Goal: Find specific page/section: Find specific page/section

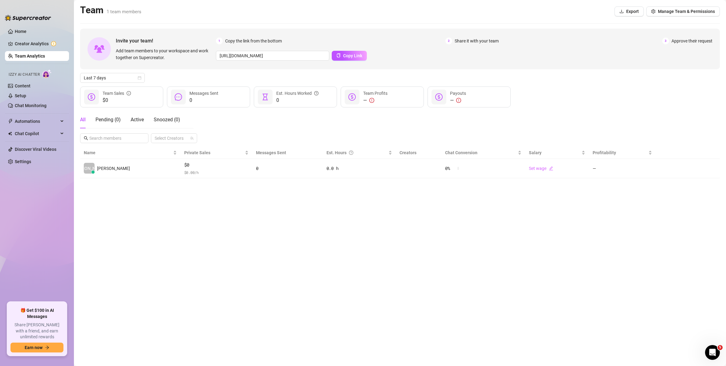
click at [42, 49] on ul "Home Creator Analytics Team Analytics Izzy AI Chatter Content Setup Chat Monito…" at bounding box center [37, 162] width 64 height 276
click at [42, 47] on link "Creator Analytics" at bounding box center [39, 44] width 49 height 10
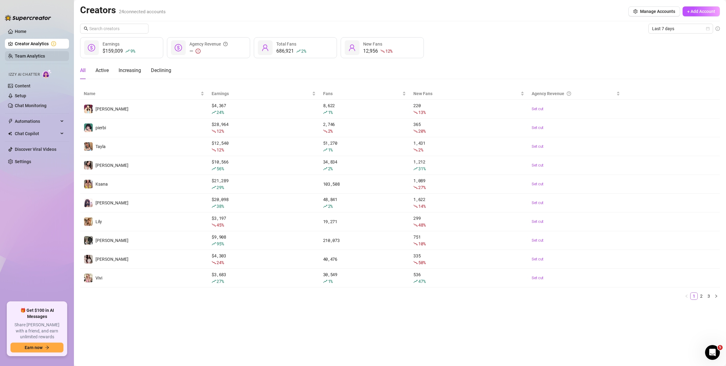
click at [37, 54] on link "Team Analytics" at bounding box center [30, 56] width 30 height 5
